Goal: Transaction & Acquisition: Purchase product/service

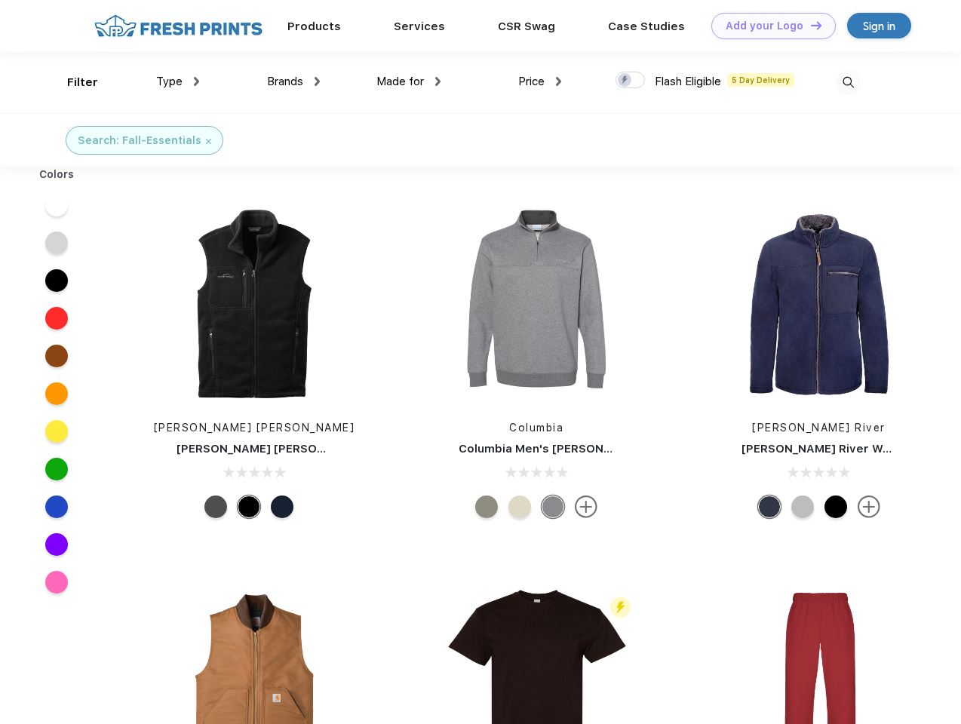
scroll to position [1, 0]
click at [768, 26] on link "Add your Logo Design Tool" at bounding box center [773, 26] width 124 height 26
click at [0, 0] on div "Design Tool" at bounding box center [0, 0] width 0 height 0
click at [809, 25] on link "Add your Logo Design Tool" at bounding box center [773, 26] width 124 height 26
click at [72, 82] on div "Filter" at bounding box center [82, 82] width 31 height 17
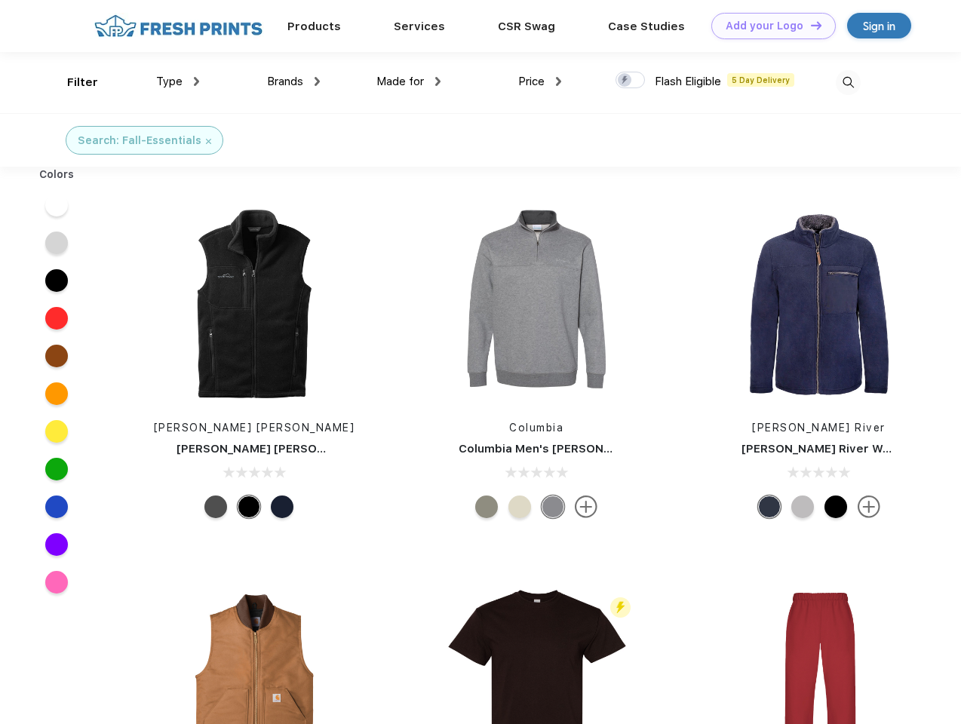
click at [178, 81] on span "Type" at bounding box center [169, 82] width 26 height 14
click at [293, 81] on span "Brands" at bounding box center [285, 82] width 36 height 14
click at [409, 81] on span "Made for" at bounding box center [400, 82] width 48 height 14
click at [540, 81] on span "Price" at bounding box center [531, 82] width 26 height 14
click at [631, 81] on div at bounding box center [630, 80] width 29 height 17
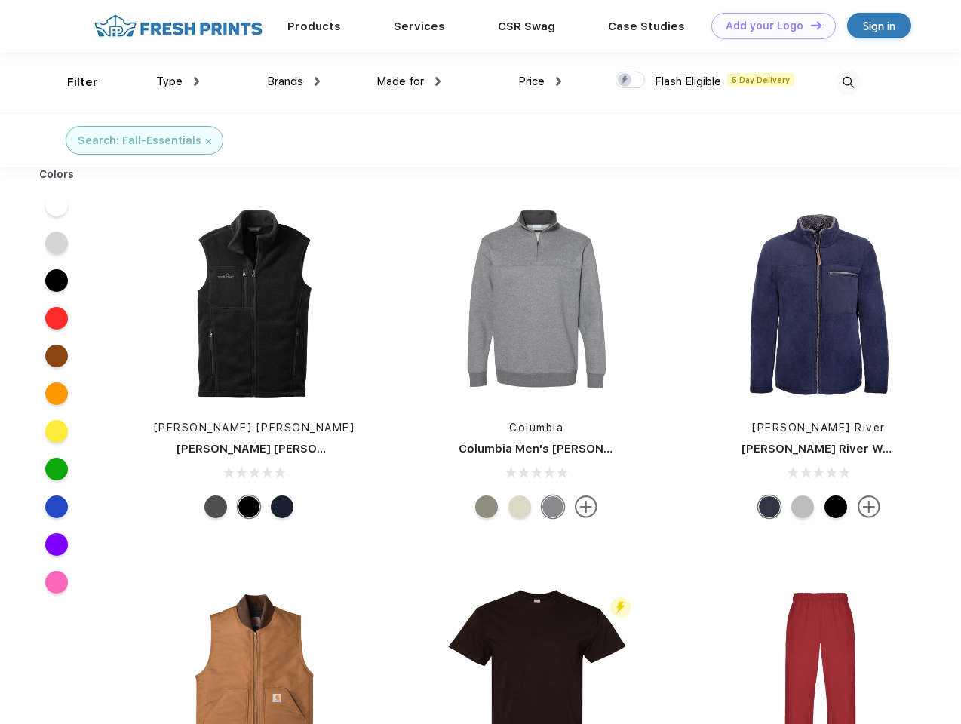
click at [625, 81] on input "checkbox" at bounding box center [621, 76] width 10 height 10
click at [848, 82] on img at bounding box center [848, 82] width 25 height 25
